Goal: Task Accomplishment & Management: Manage account settings

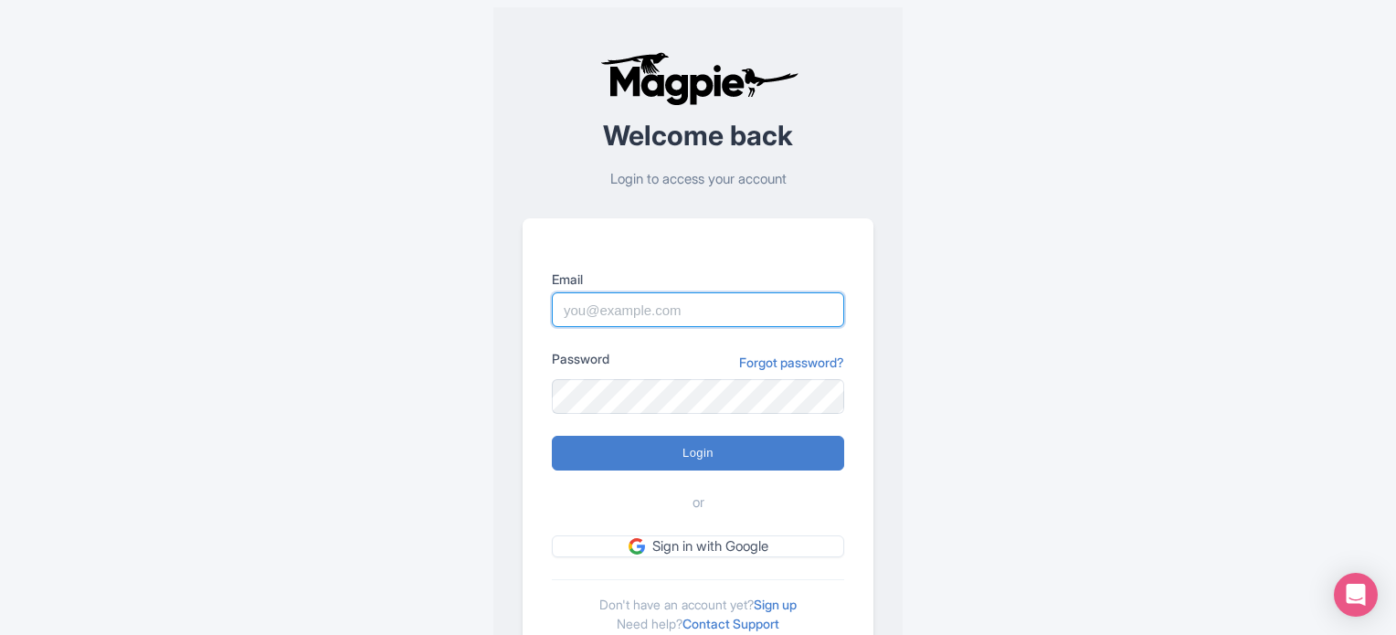
type input "dalia@touristjapan.com"
type input "Logging in..."
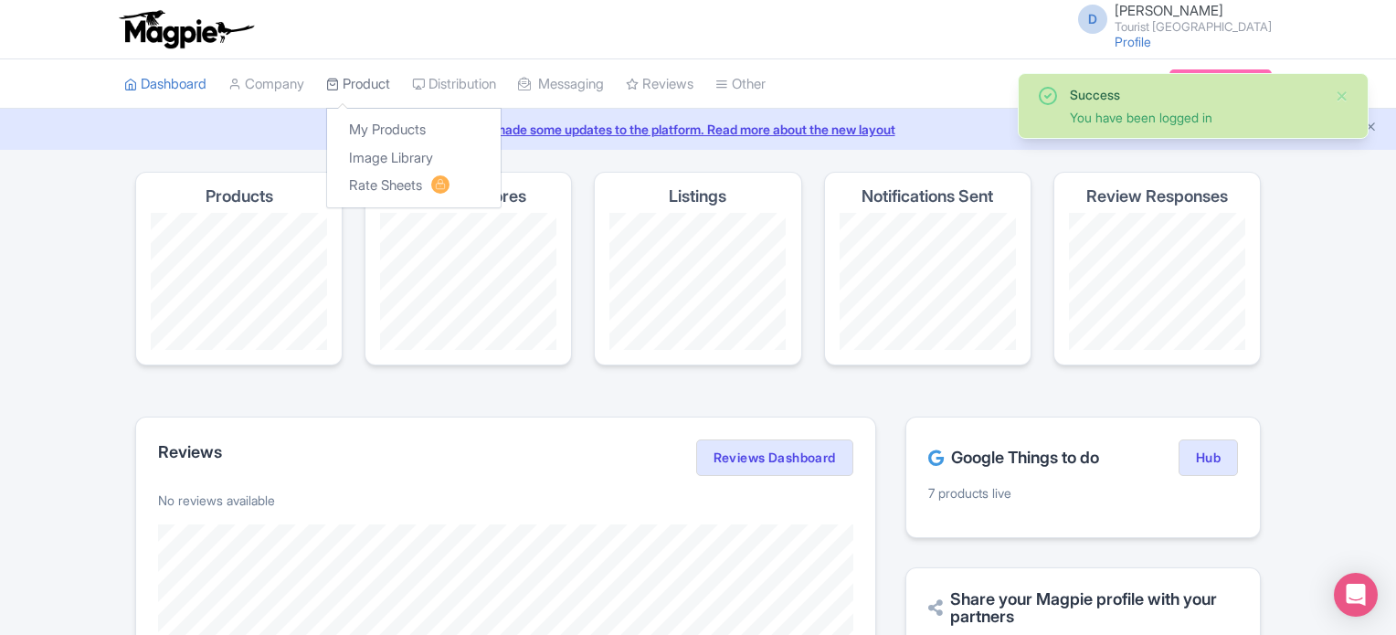
click at [361, 86] on link "Product" at bounding box center [358, 84] width 64 height 50
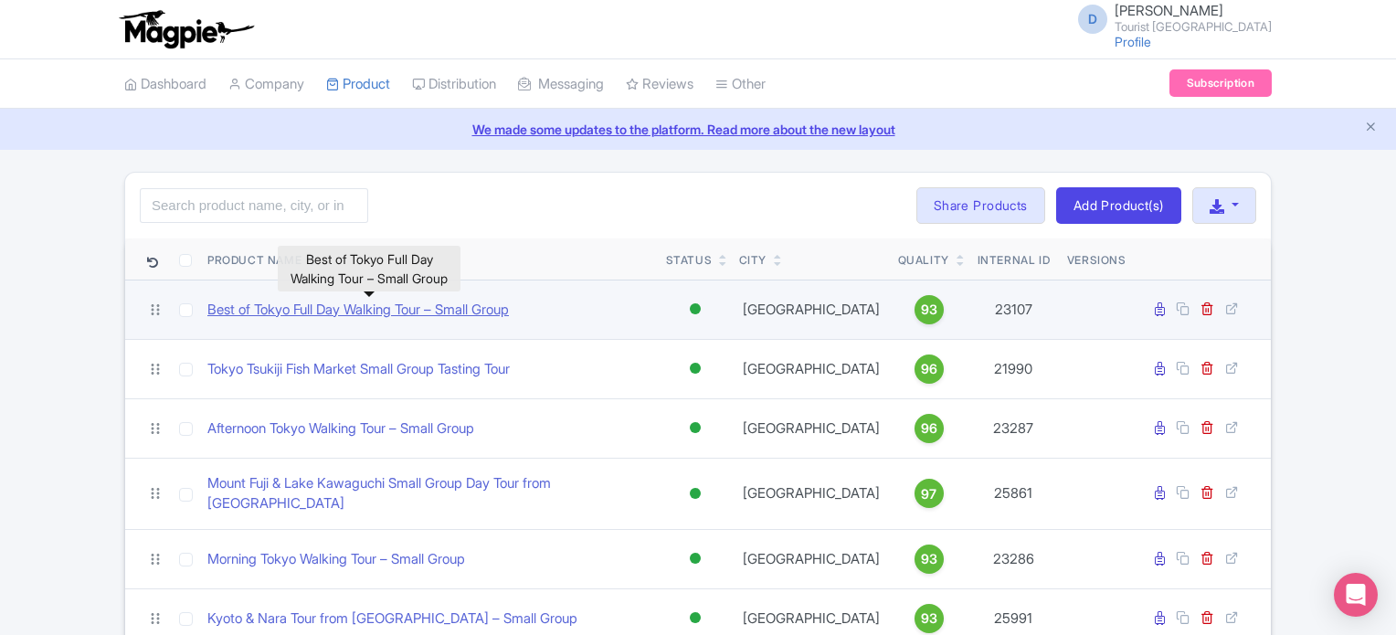
click at [419, 311] on link "Best of Tokyo Full Day Walking Tour – Small Group" at bounding box center [357, 310] width 301 height 21
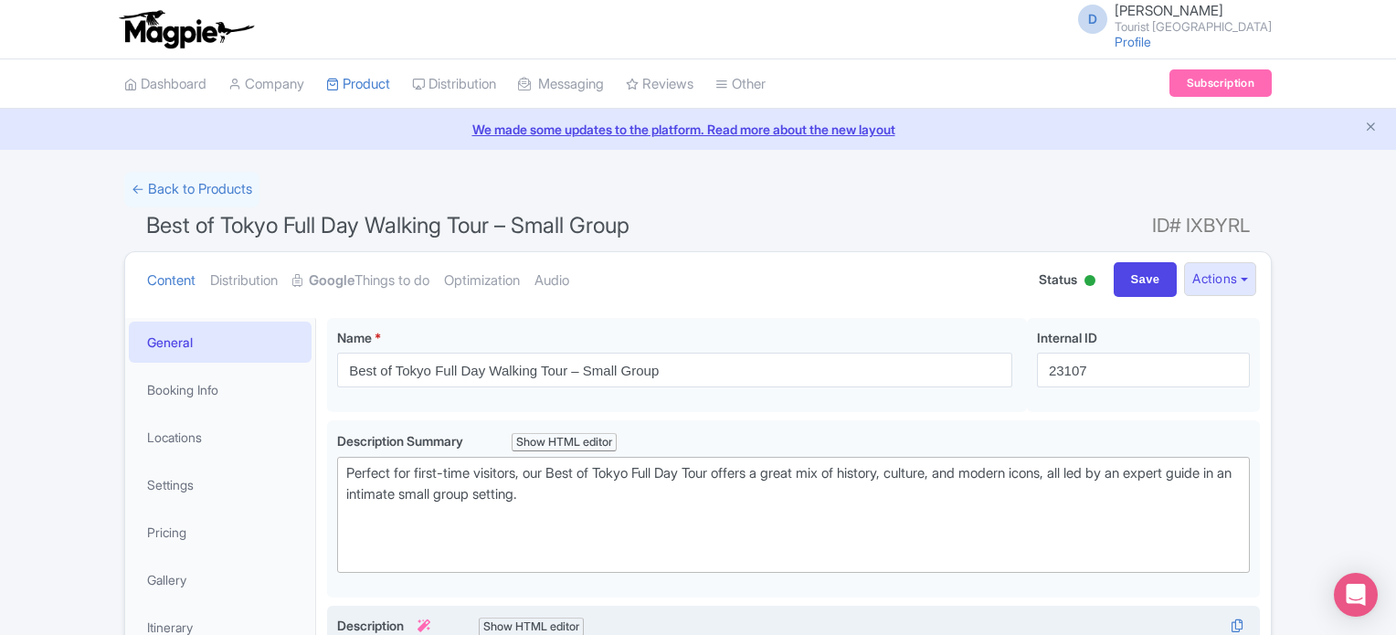
scroll to position [365, 0]
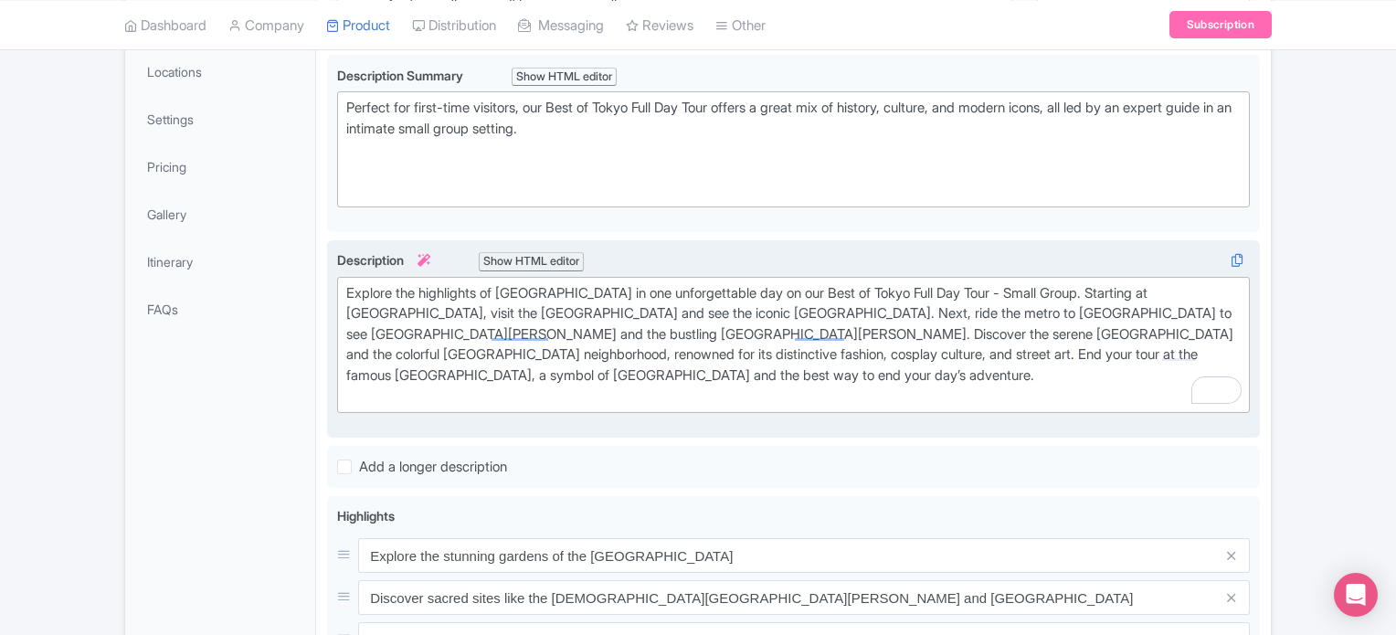
click at [712, 434] on div "Best of Tokyo Full Day Walking Tour – Small Group Name * i Best of Tokyo Full D…" at bounding box center [793, 513] width 933 height 1120
click at [674, 364] on div "Explore the highlights of Tokyo in one unforgettable day on our Best of Tokyo F…" at bounding box center [793, 344] width 894 height 123
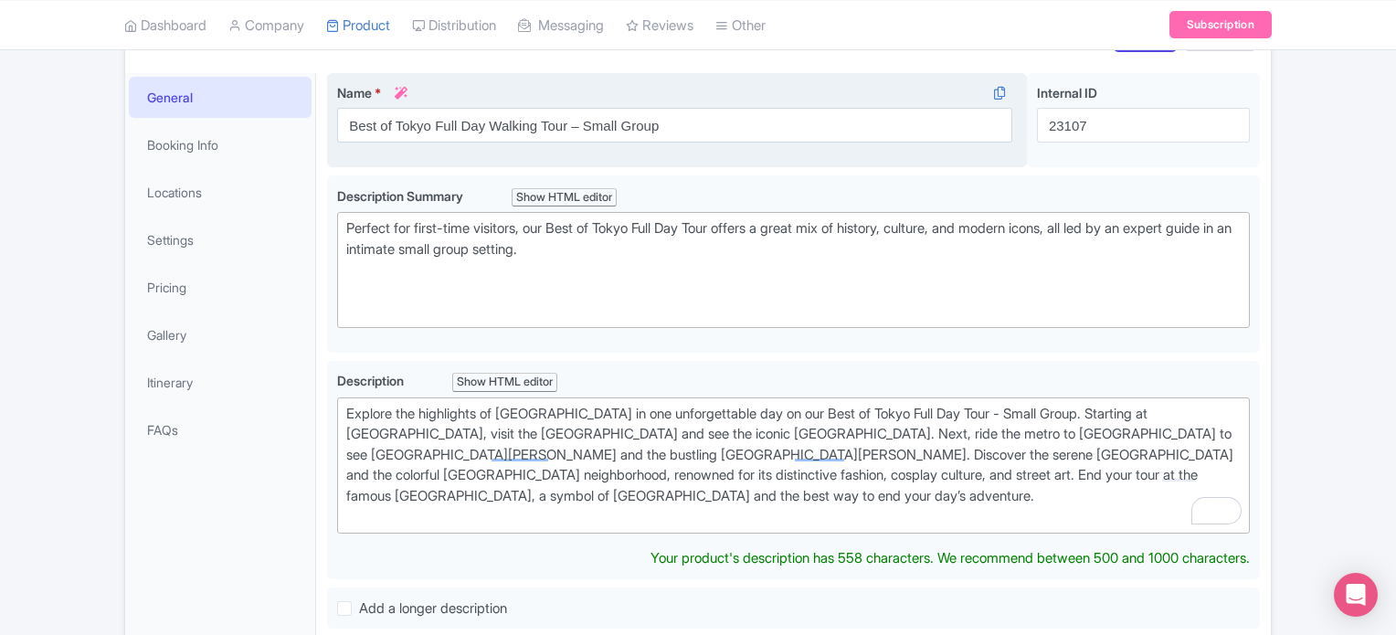
scroll to position [183, 0]
